Goal: Transaction & Acquisition: Purchase product/service

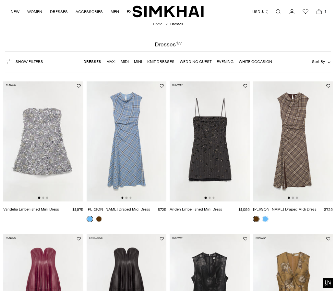
scroll to position [22, 0]
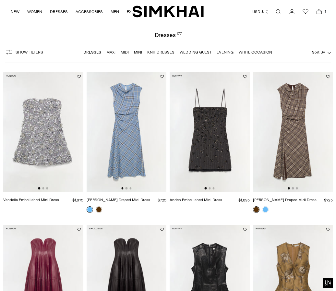
click at [137, 53] on link "Mini" at bounding box center [138, 52] width 8 height 5
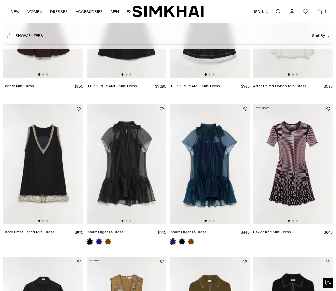
scroll to position [139, 0]
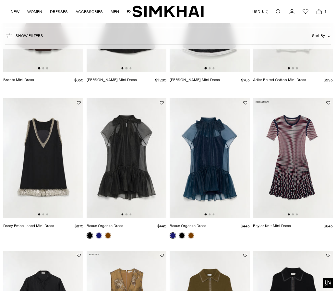
click at [283, 153] on img at bounding box center [293, 158] width 80 height 120
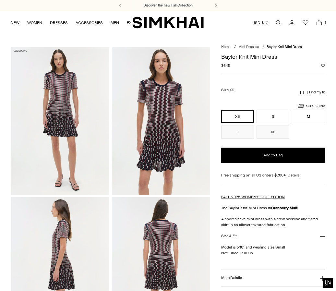
click at [319, 24] on icon "Open cart modal" at bounding box center [319, 22] width 9 height 6
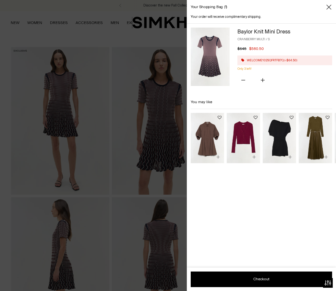
click at [143, 81] on div at bounding box center [168, 145] width 336 height 291
